Goal: Task Accomplishment & Management: Manage account settings

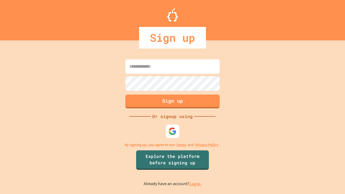
click at [195, 184] on link "Log in." at bounding box center [195, 184] width 12 height 6
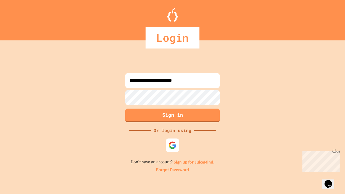
type input "**********"
